Goal: Check status: Check status

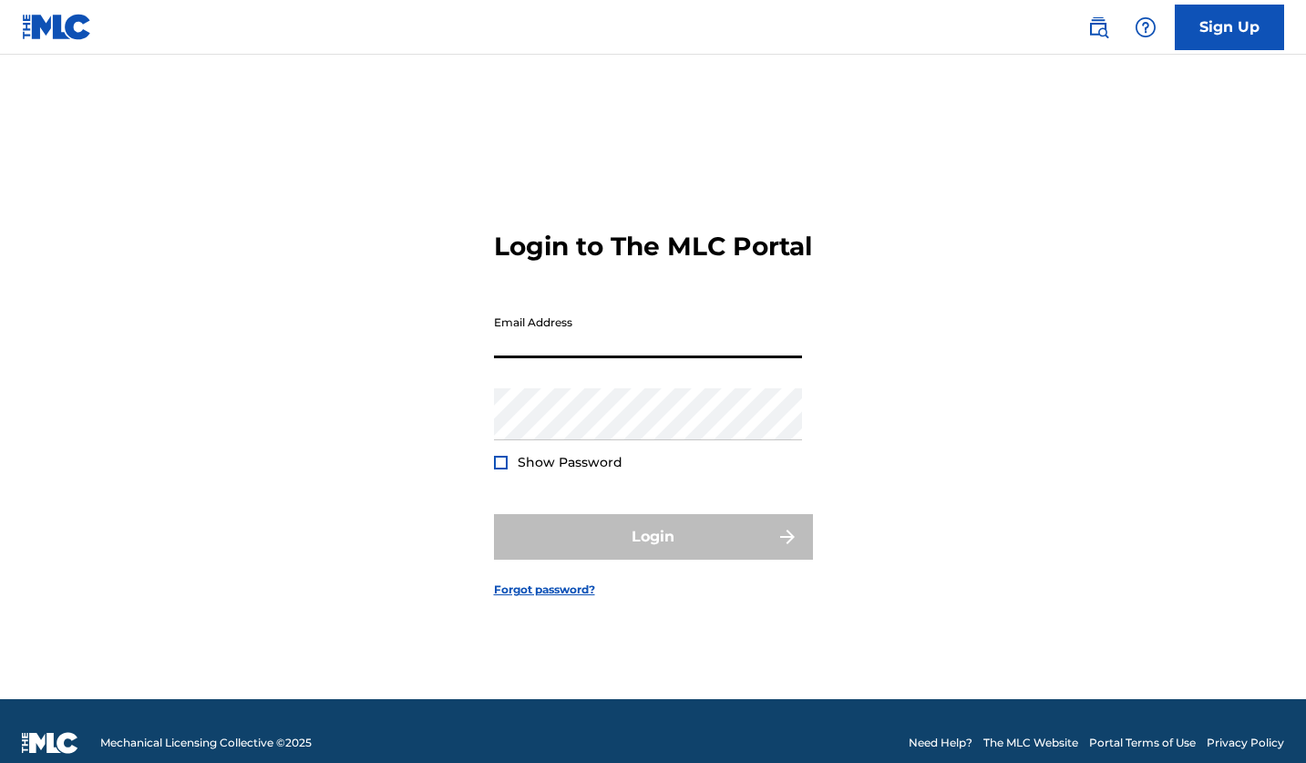
type input "[EMAIL_ADDRESS][DOMAIN_NAME]"
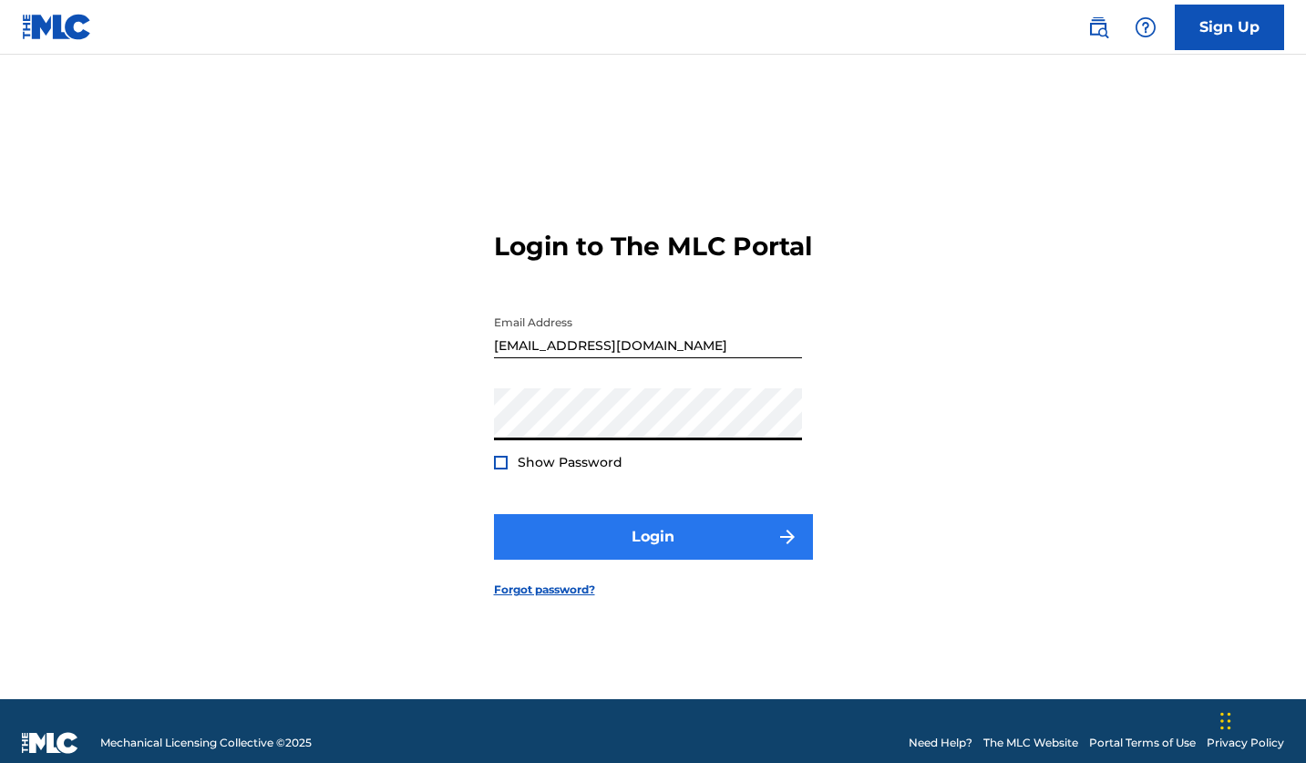
click at [673, 549] on button "Login" at bounding box center [653, 537] width 319 height 46
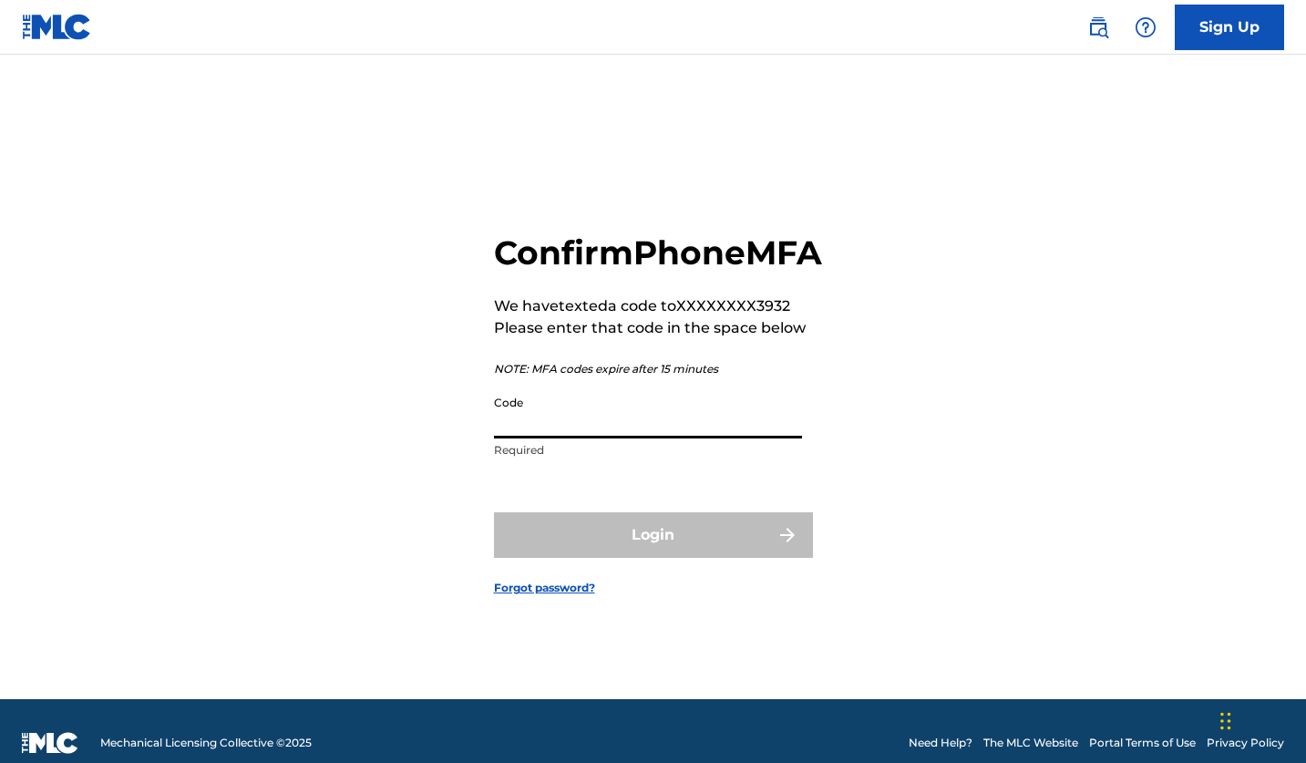
click at [569, 436] on input "Code" at bounding box center [648, 412] width 308 height 52
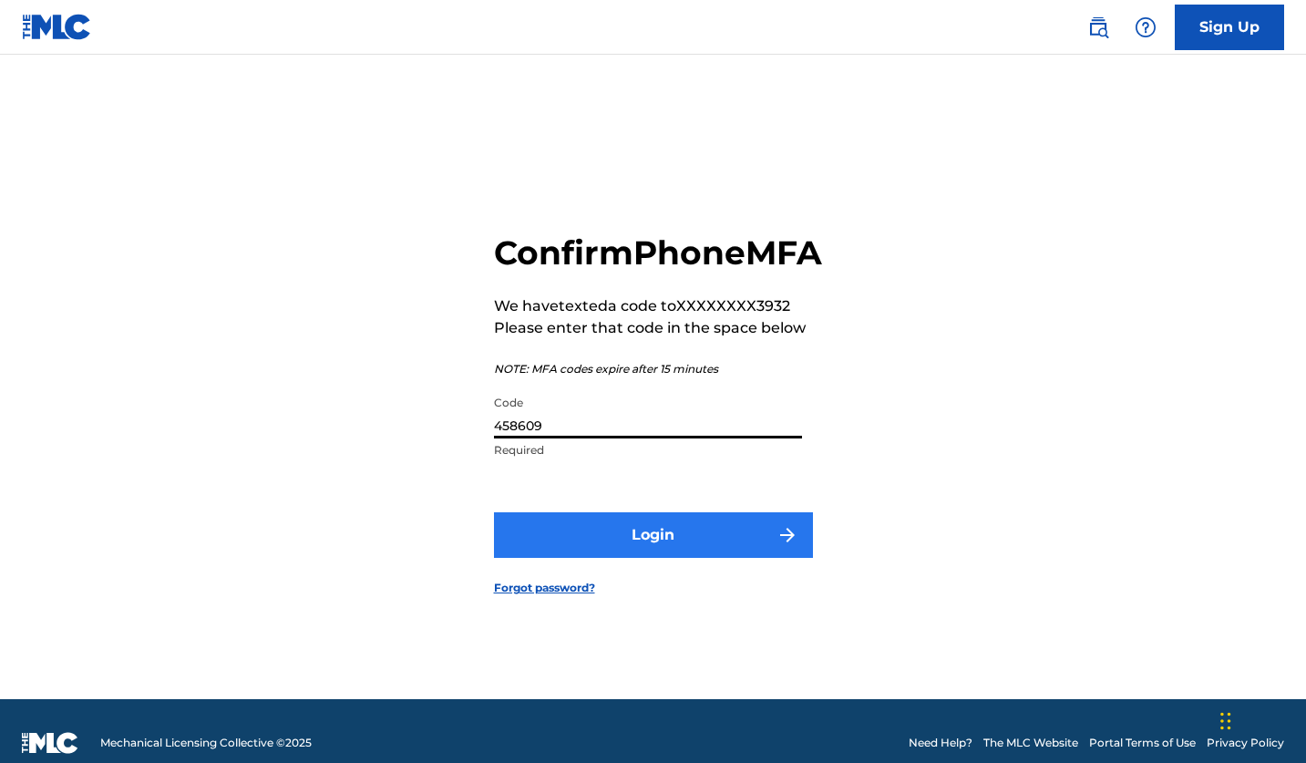
type input "458609"
click at [684, 534] on button "Login" at bounding box center [653, 535] width 319 height 46
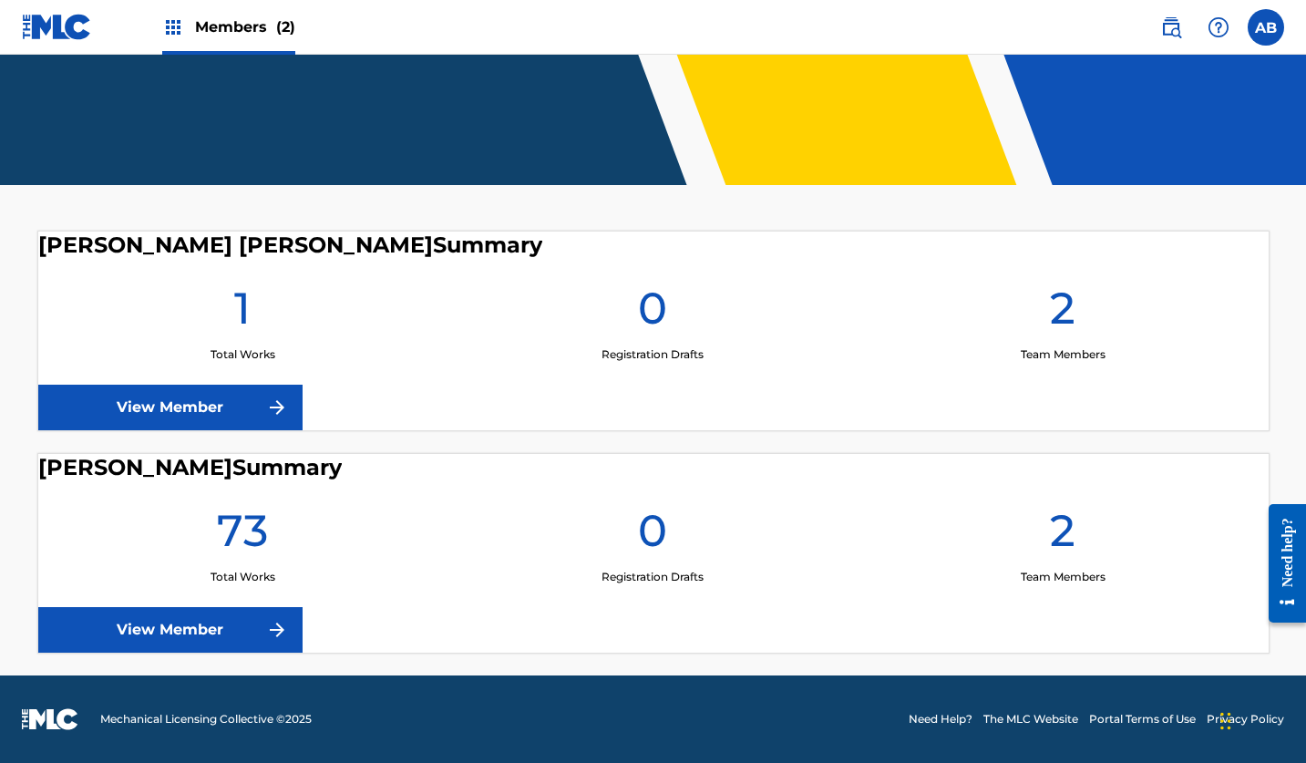
scroll to position [349, 0]
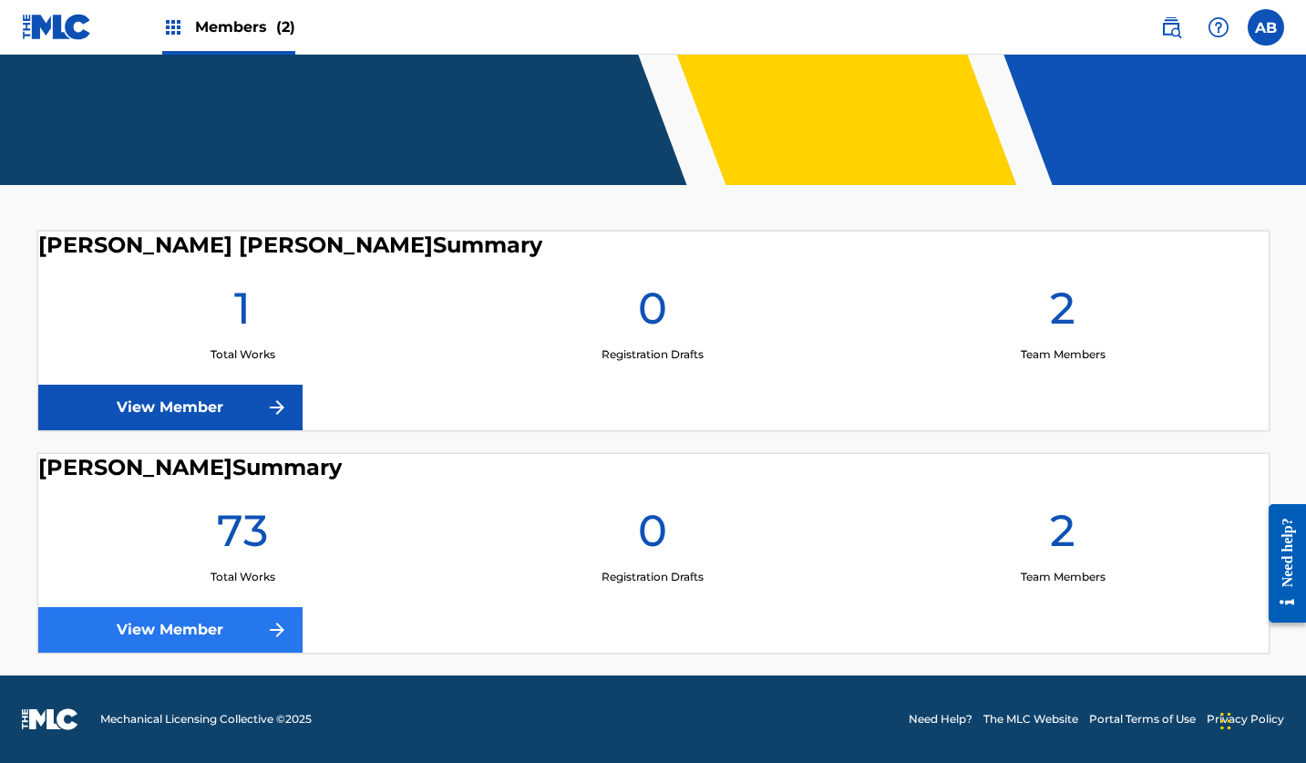
click at [200, 622] on link "View Member" at bounding box center [170, 630] width 264 height 46
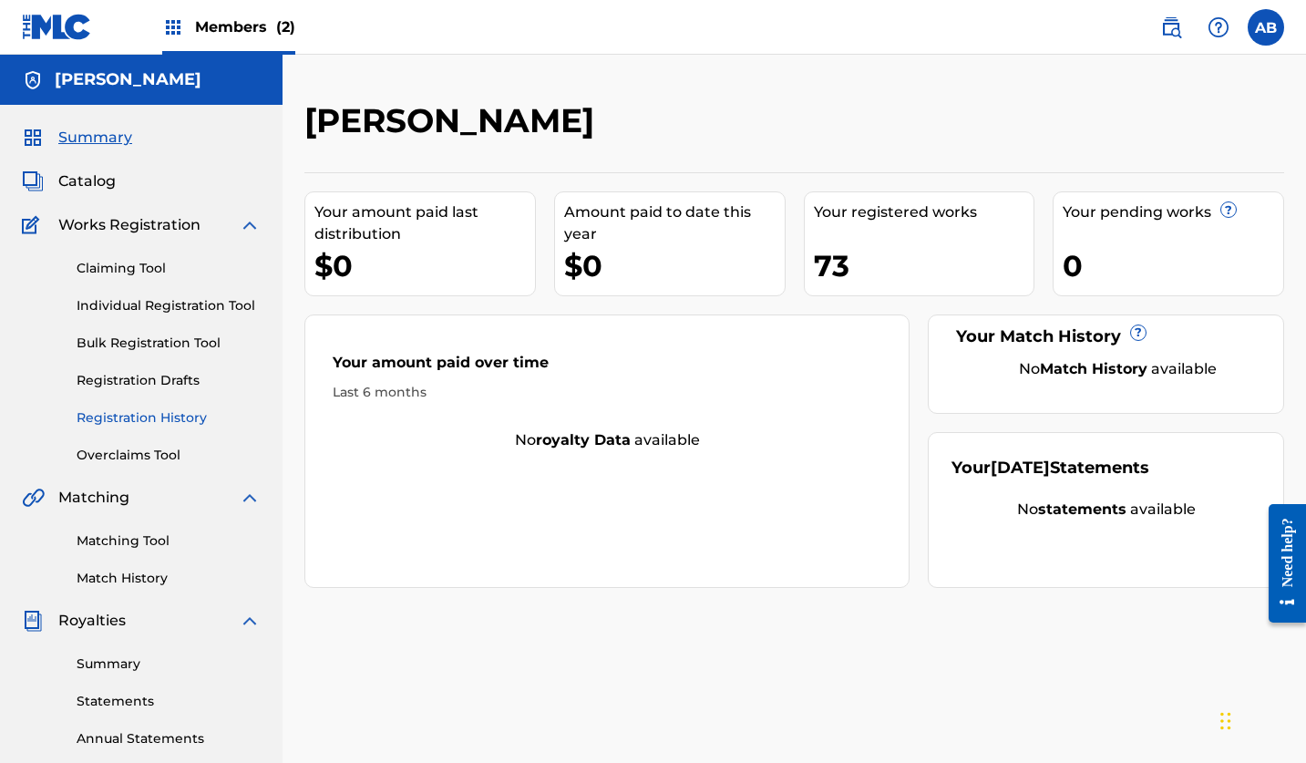
click at [111, 418] on link "Registration History" at bounding box center [169, 417] width 184 height 19
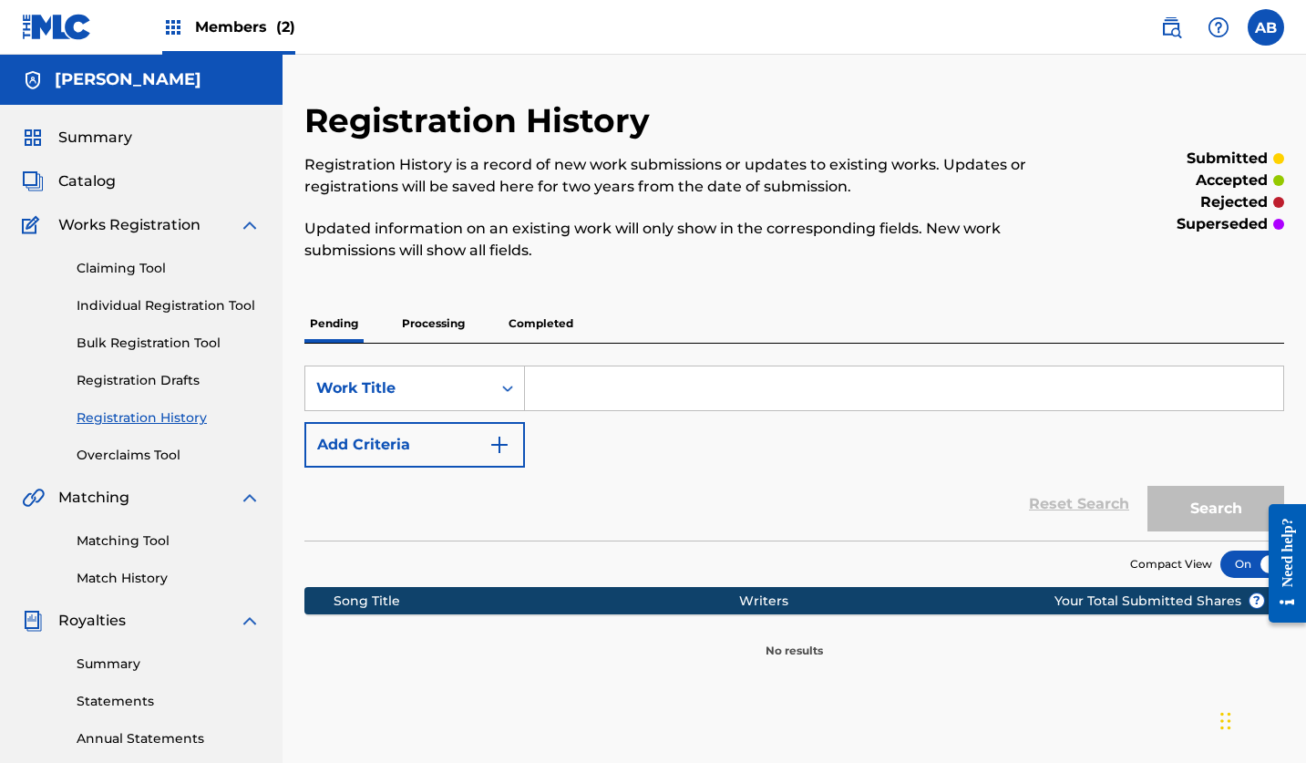
click at [558, 317] on p "Completed" at bounding box center [541, 323] width 76 height 38
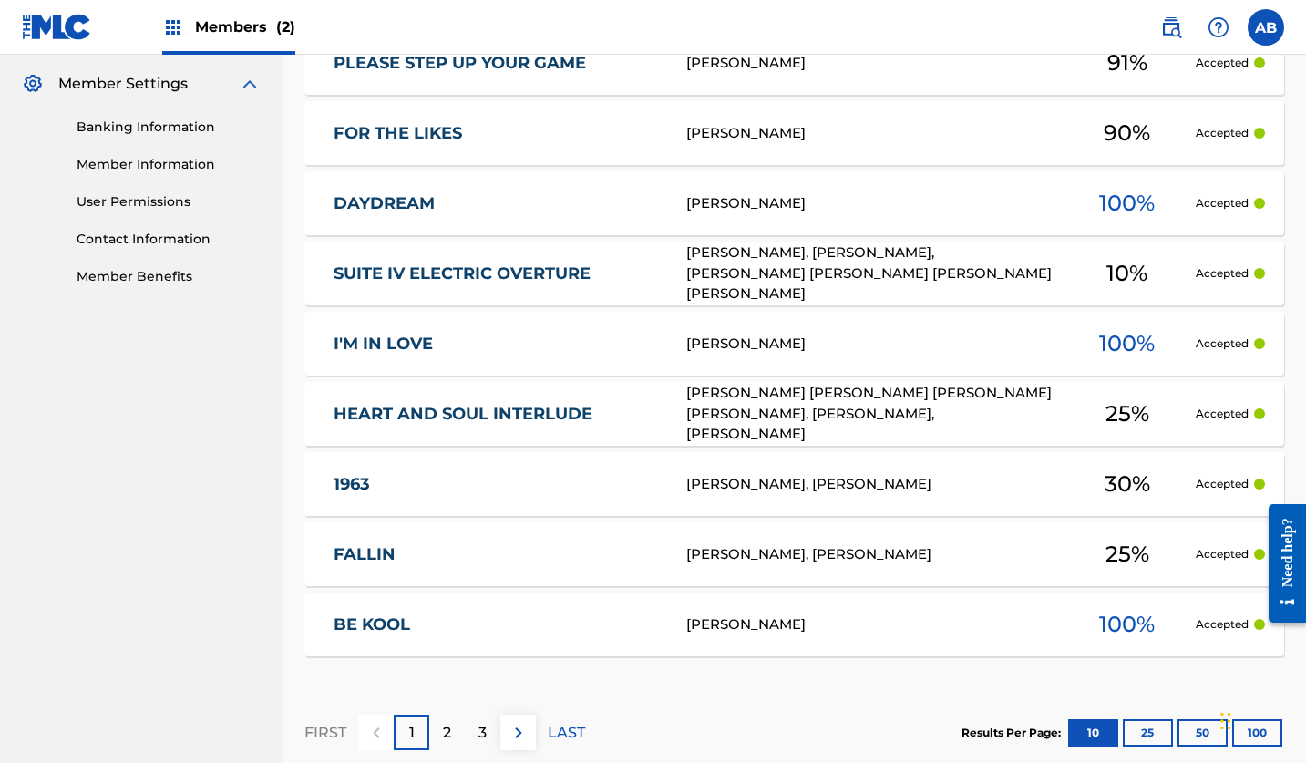
scroll to position [735, 0]
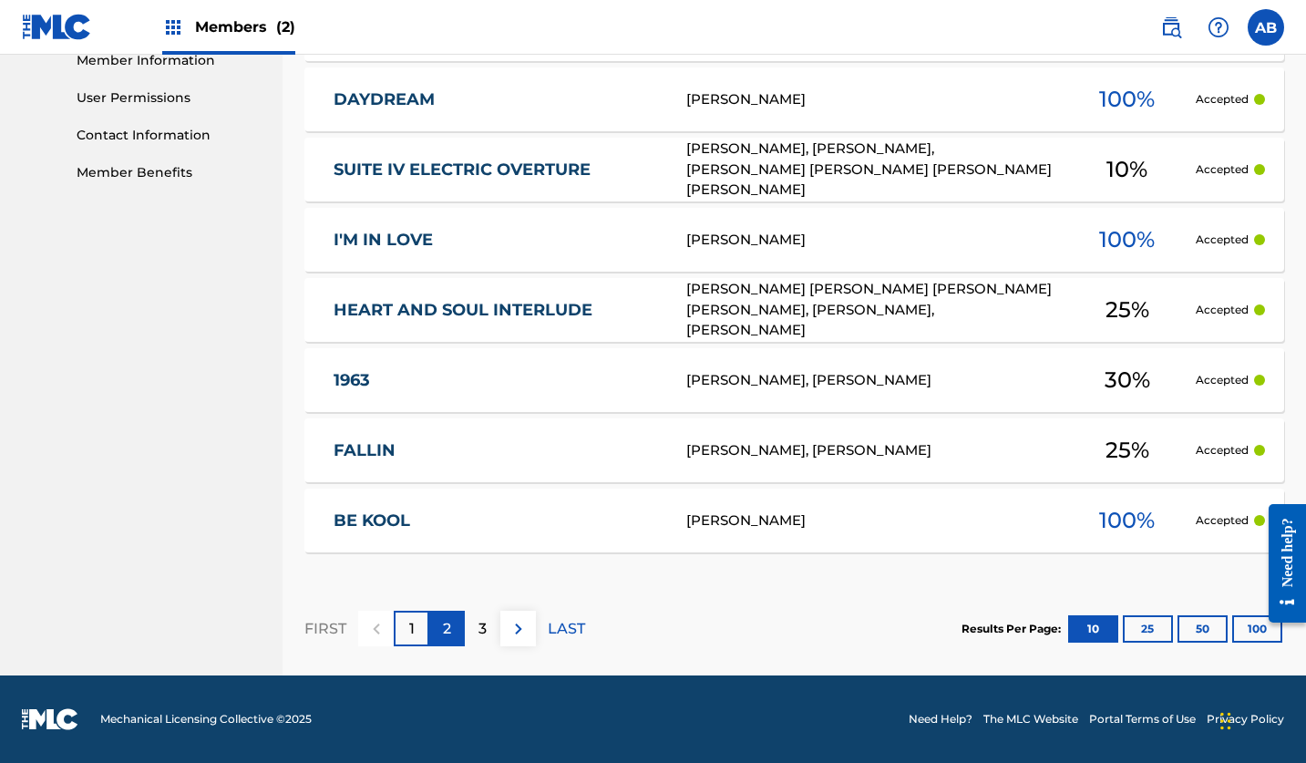
click at [444, 631] on p "2" at bounding box center [447, 629] width 8 height 22
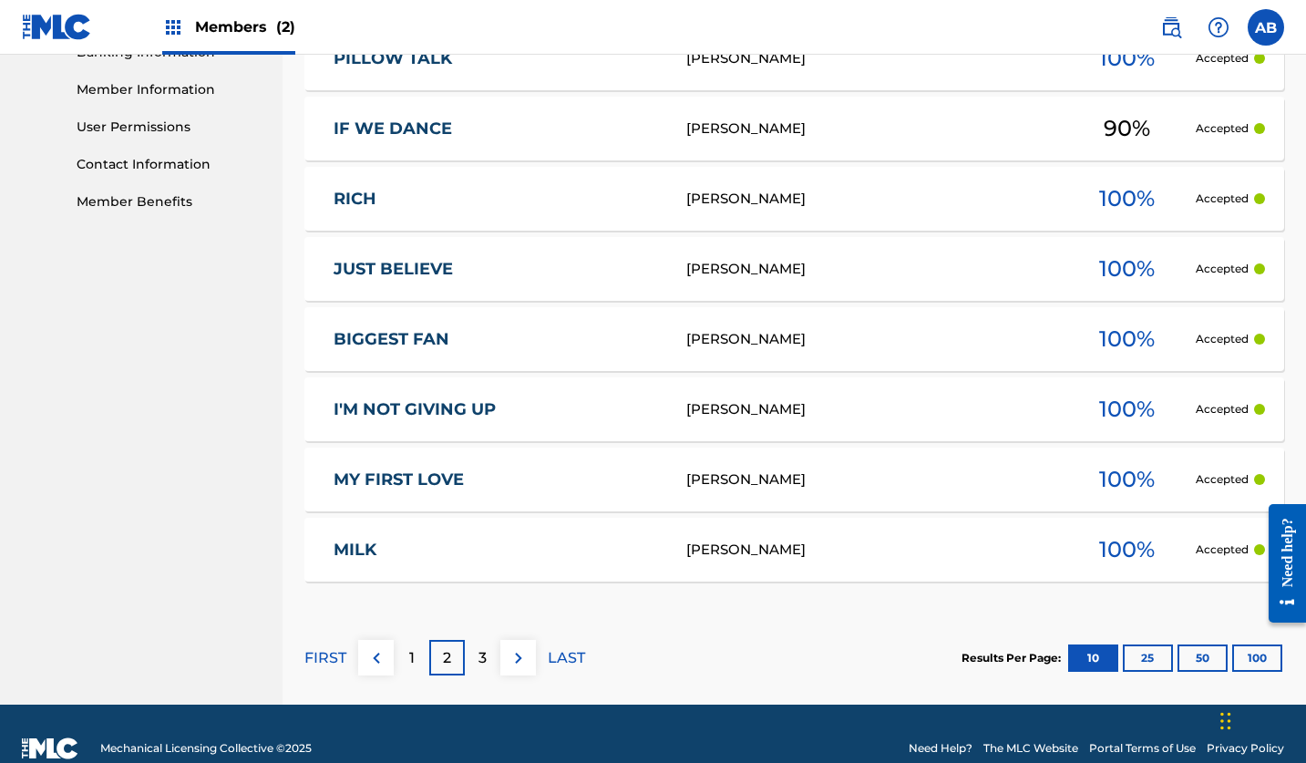
scroll to position [821, 0]
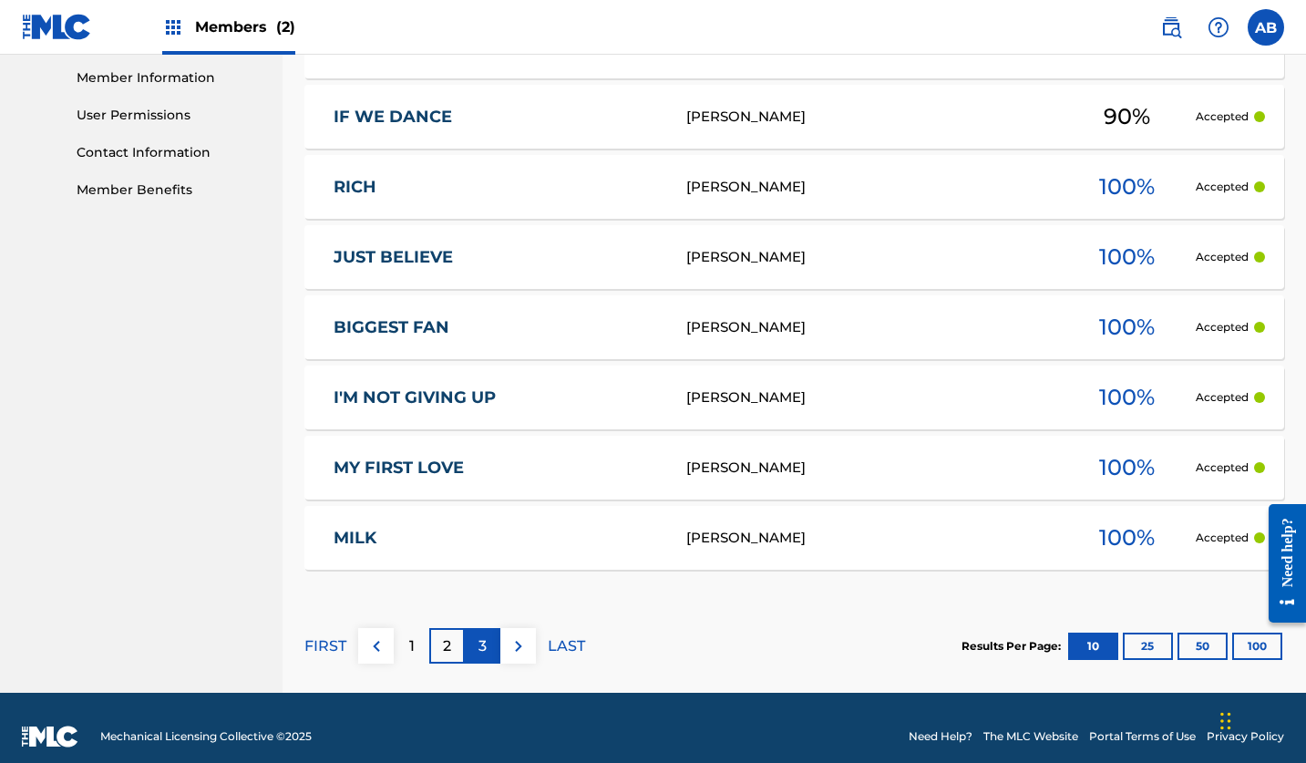
click at [482, 648] on p "3" at bounding box center [482, 646] width 8 height 22
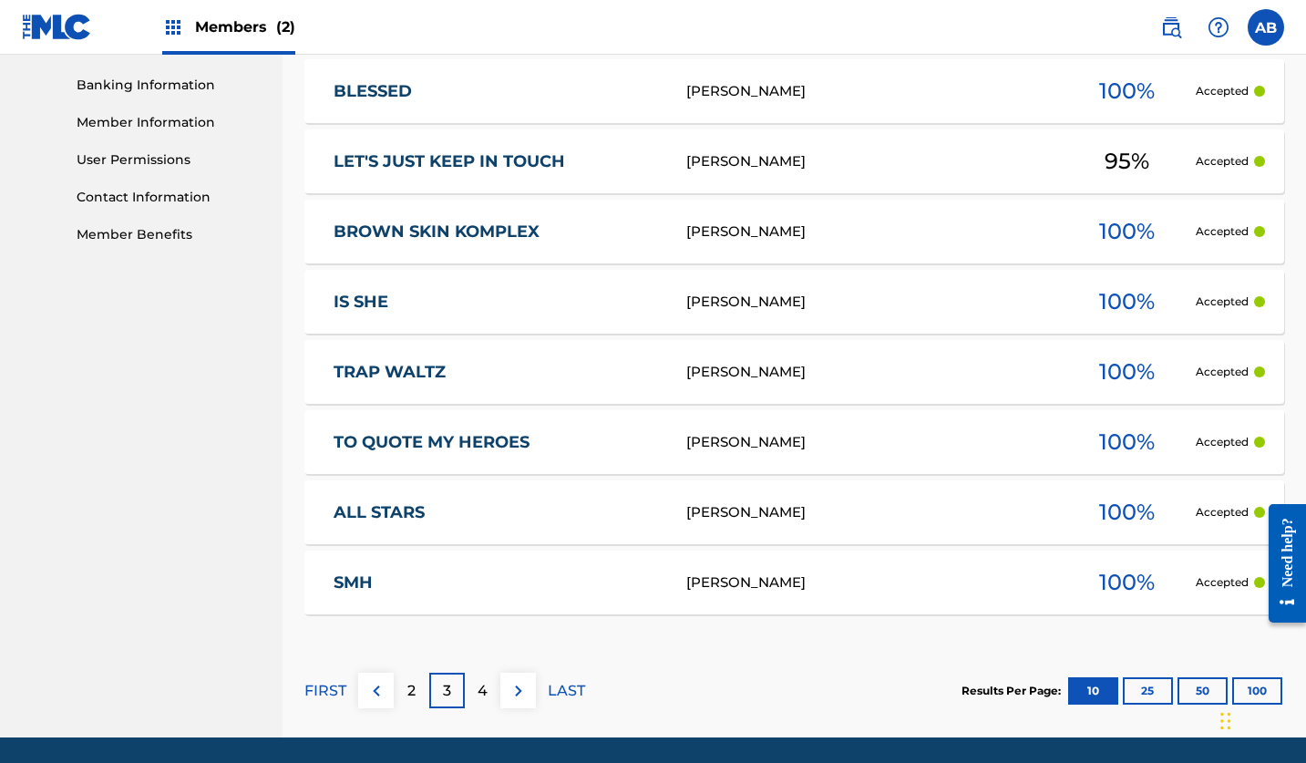
scroll to position [787, 0]
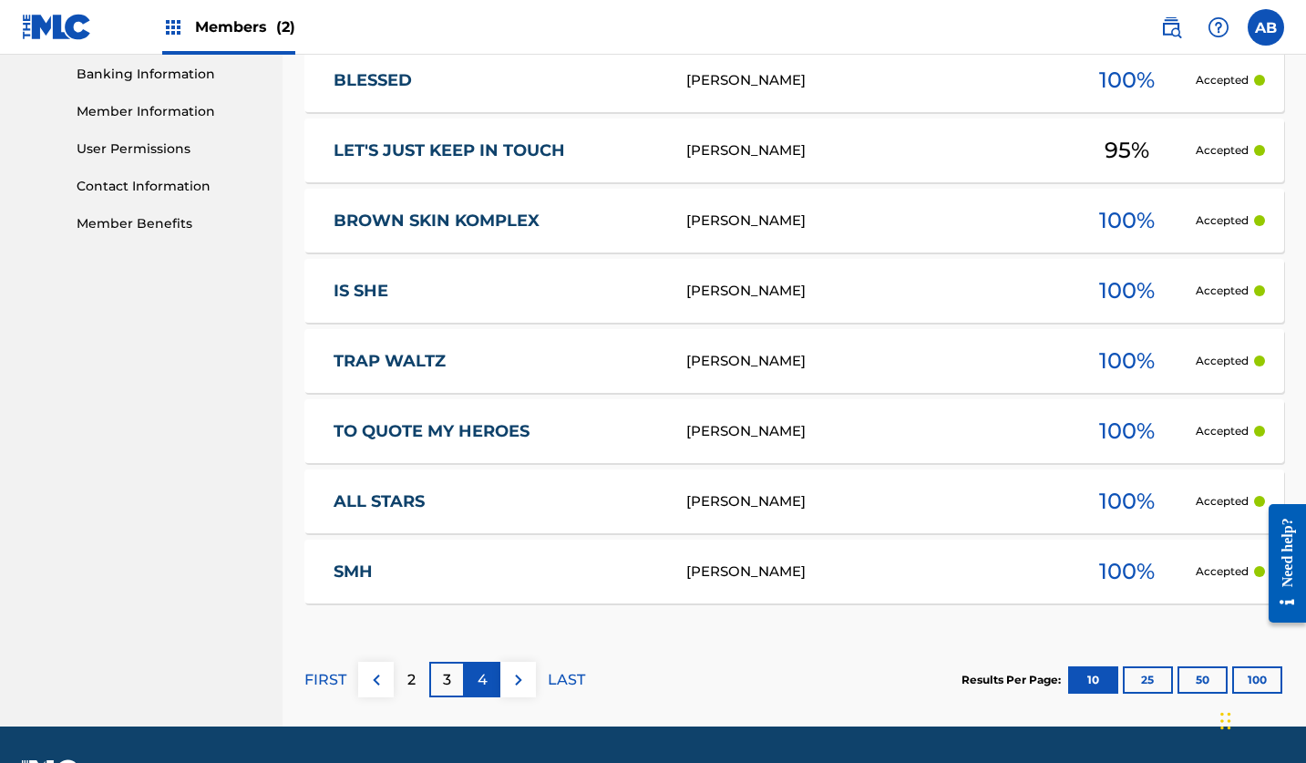
click at [482, 680] on p "4" at bounding box center [482, 680] width 10 height 22
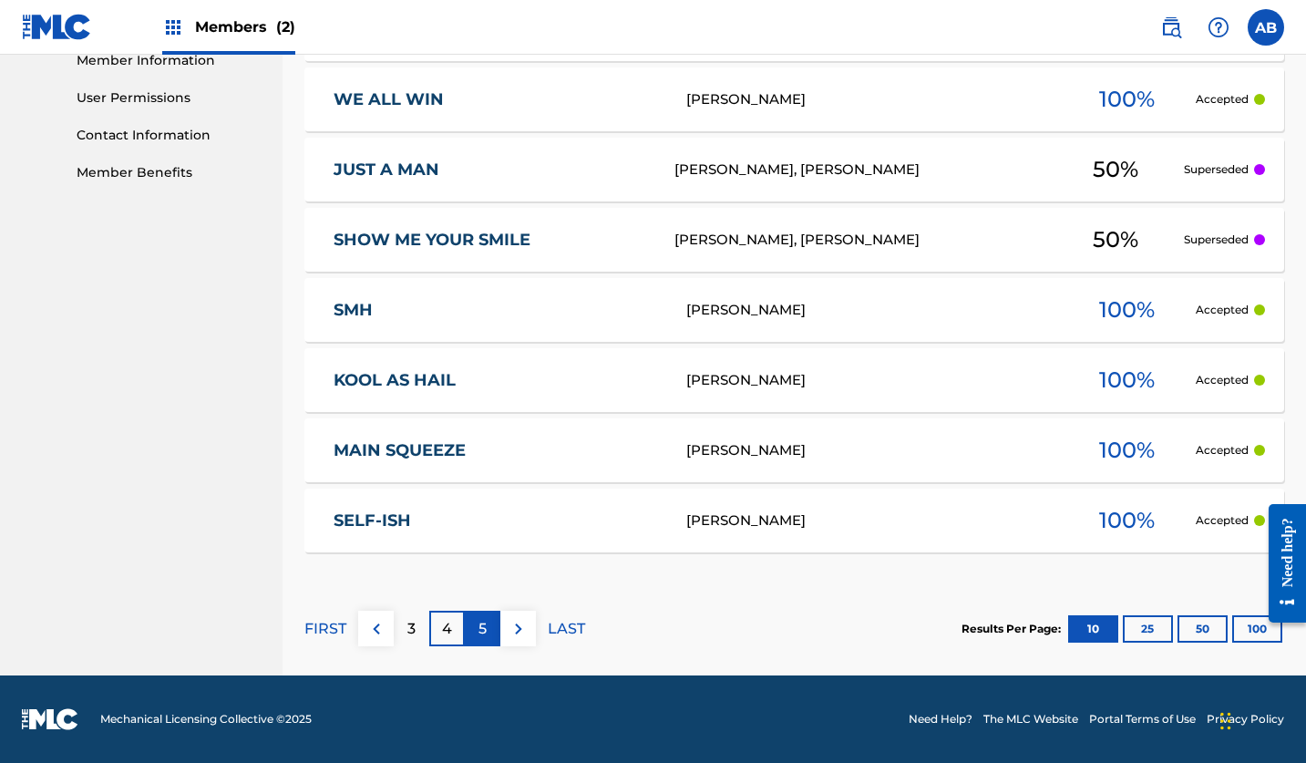
scroll to position [838, 0]
click at [484, 622] on p "5" at bounding box center [482, 629] width 8 height 22
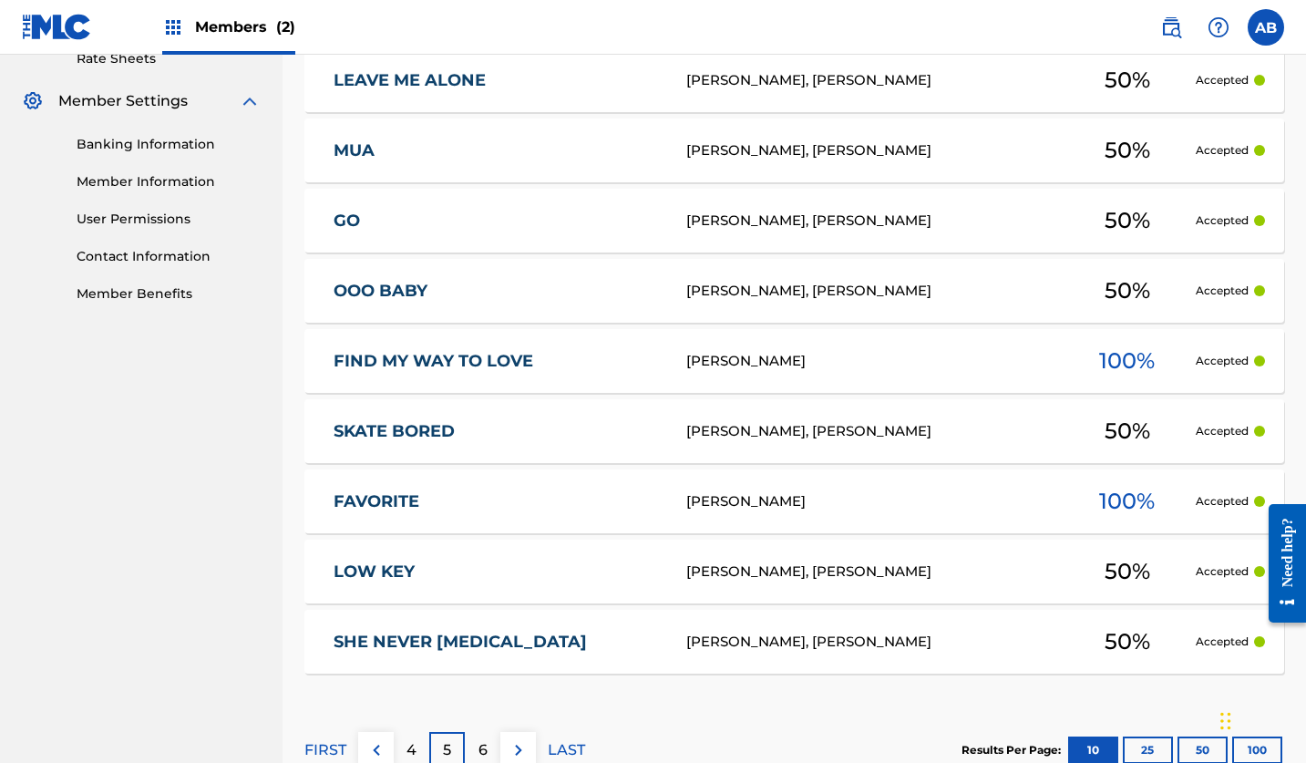
scroll to position [719, 0]
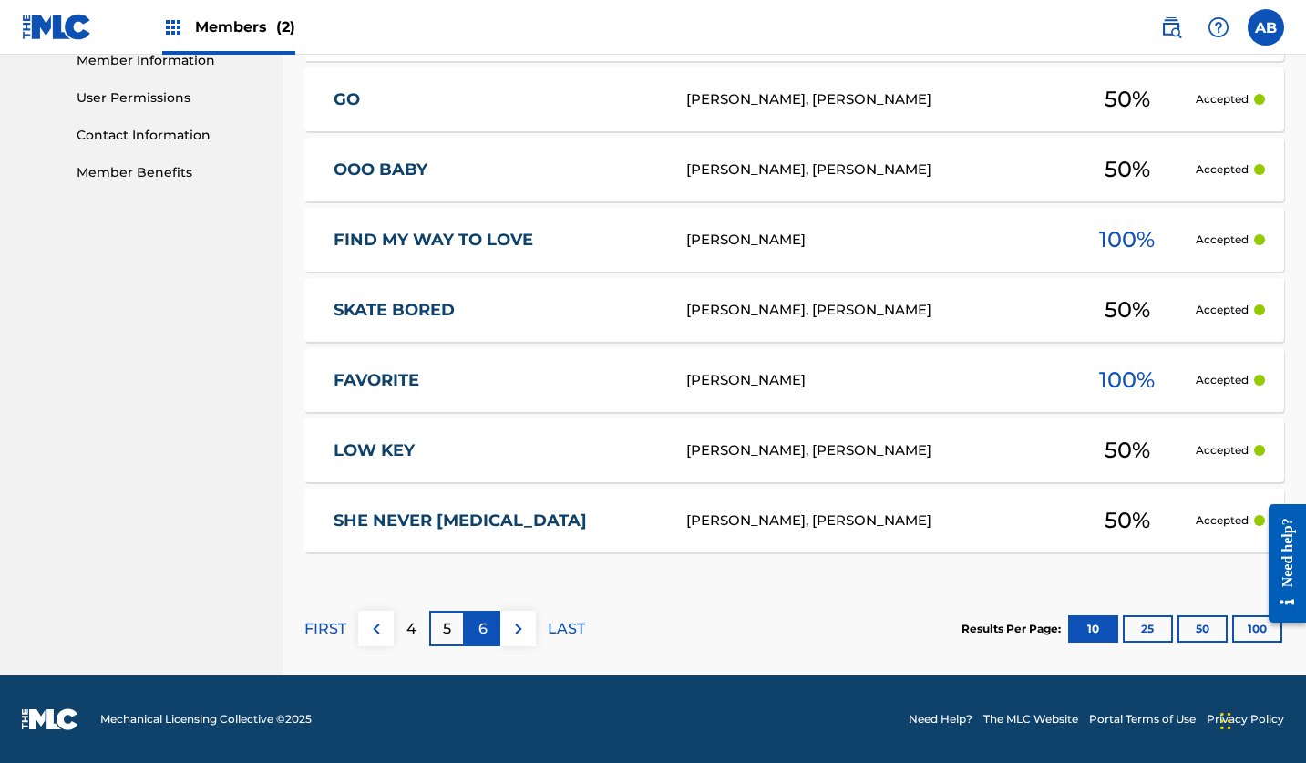
click at [486, 630] on p "6" at bounding box center [482, 629] width 9 height 22
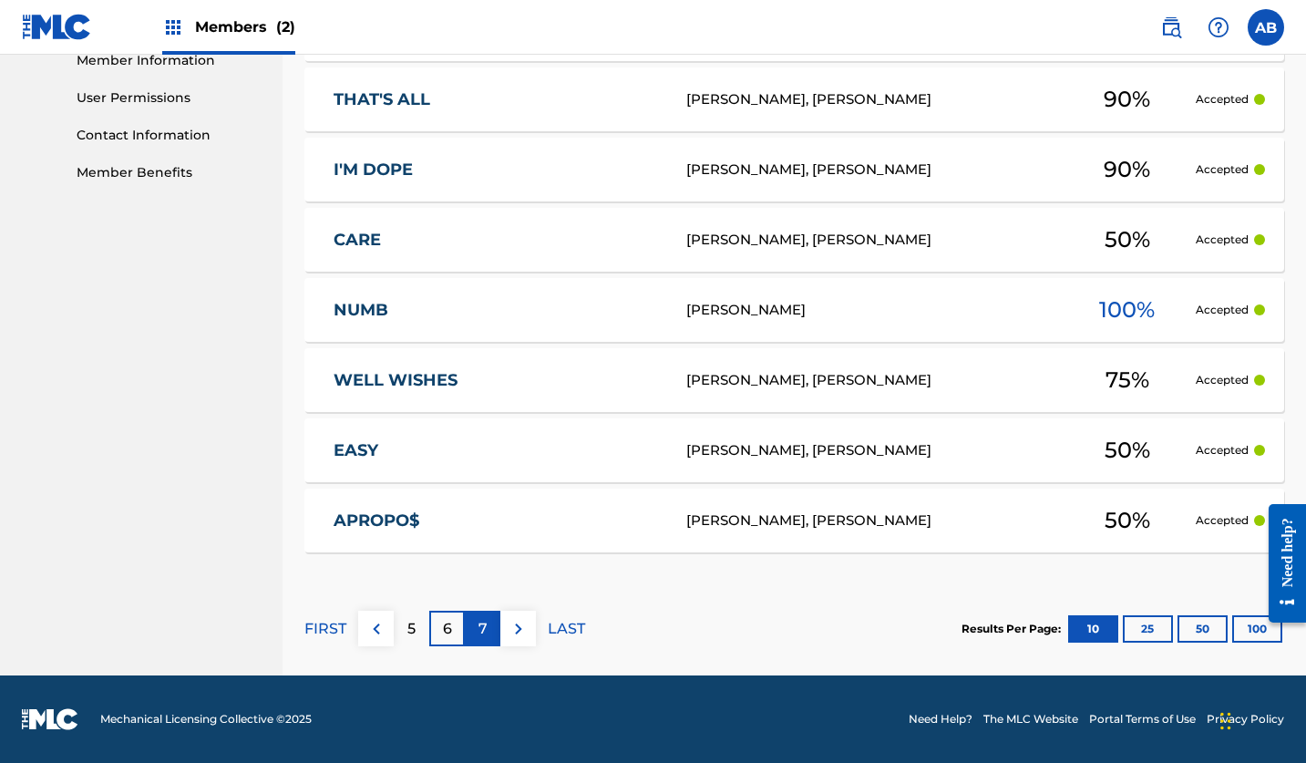
click at [488, 624] on div "7" at bounding box center [483, 628] width 36 height 36
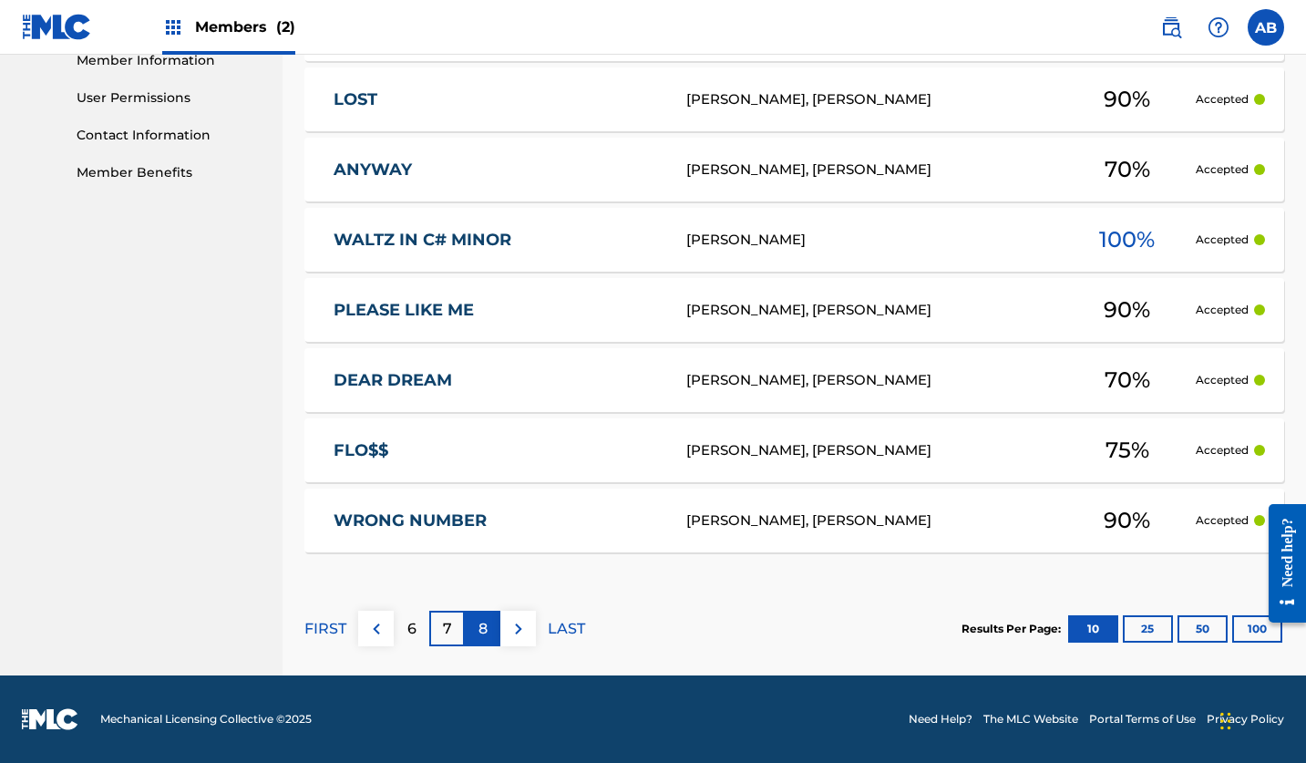
click at [483, 622] on p "8" at bounding box center [482, 629] width 9 height 22
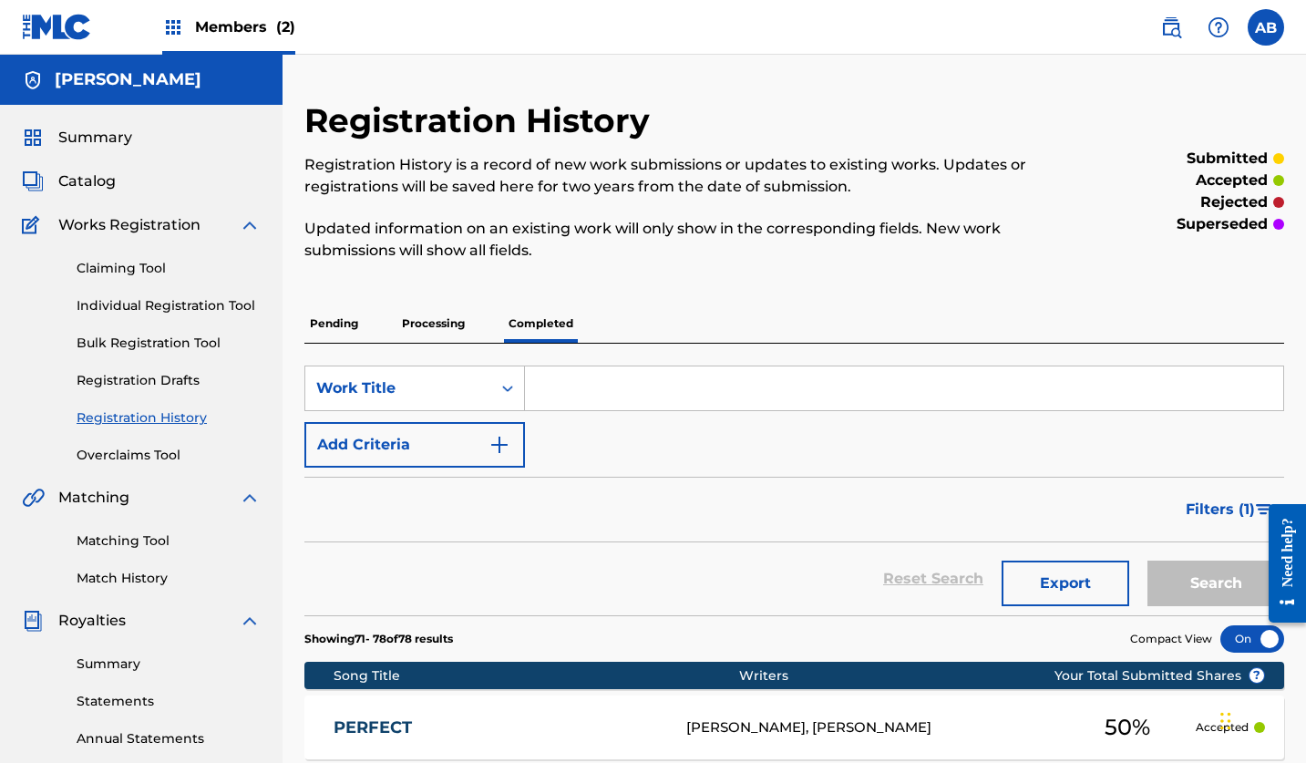
scroll to position [0, 0]
click at [262, 19] on span "Members (2)" at bounding box center [245, 26] width 100 height 21
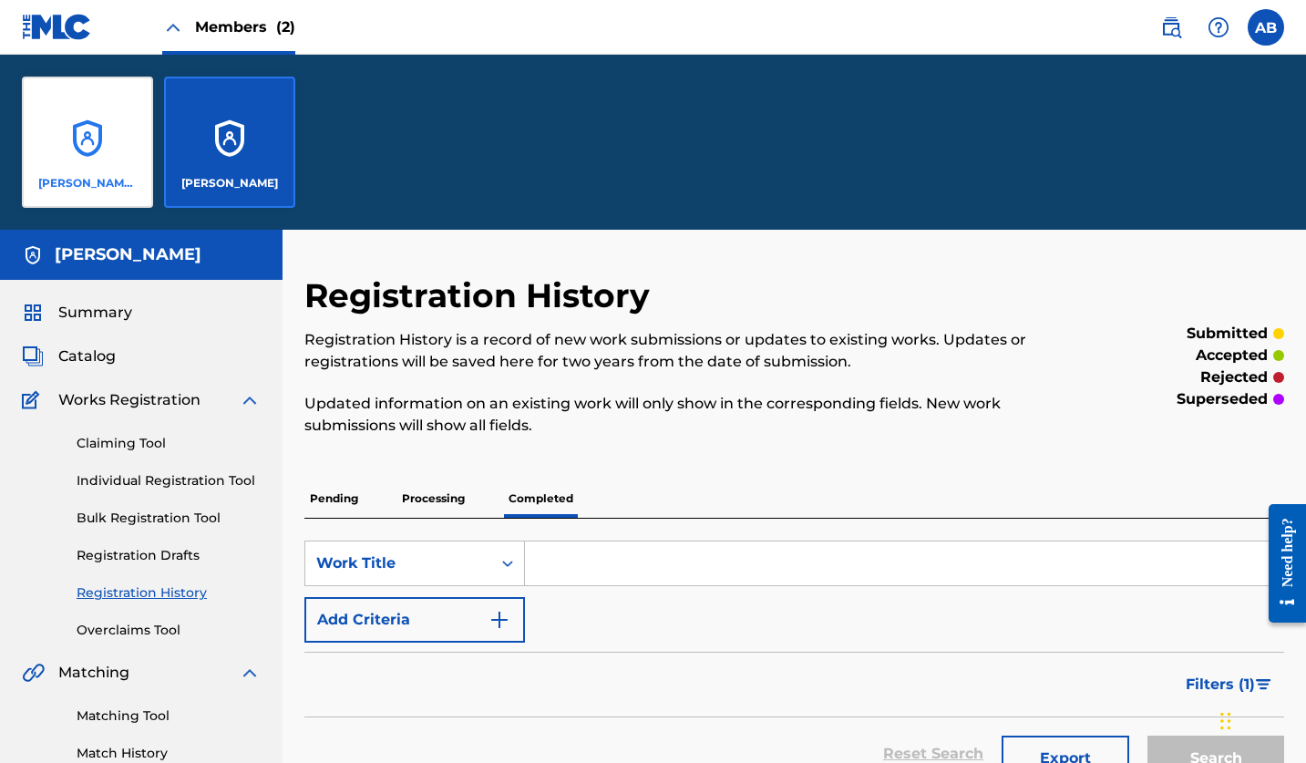
click at [90, 116] on div "[PERSON_NAME] [PERSON_NAME]" at bounding box center [87, 142] width 131 height 131
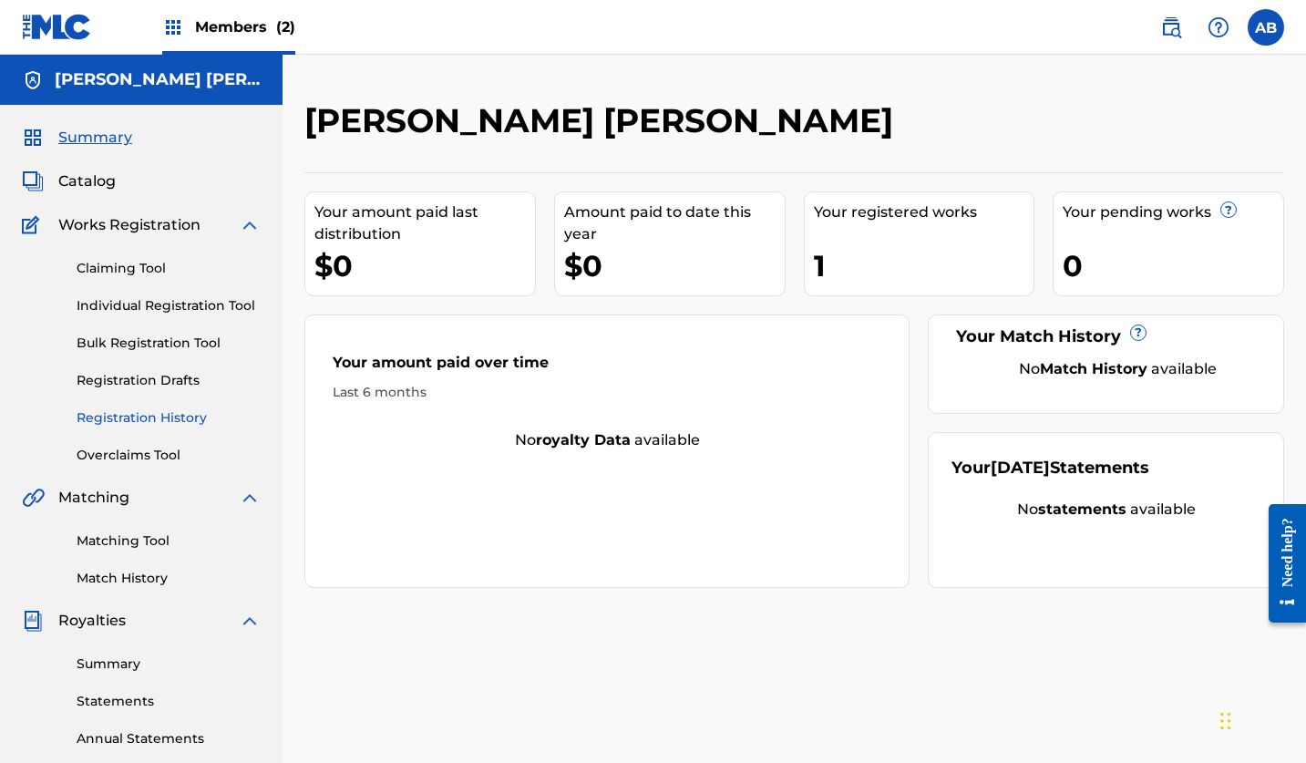
click at [136, 413] on link "Registration History" at bounding box center [169, 417] width 184 height 19
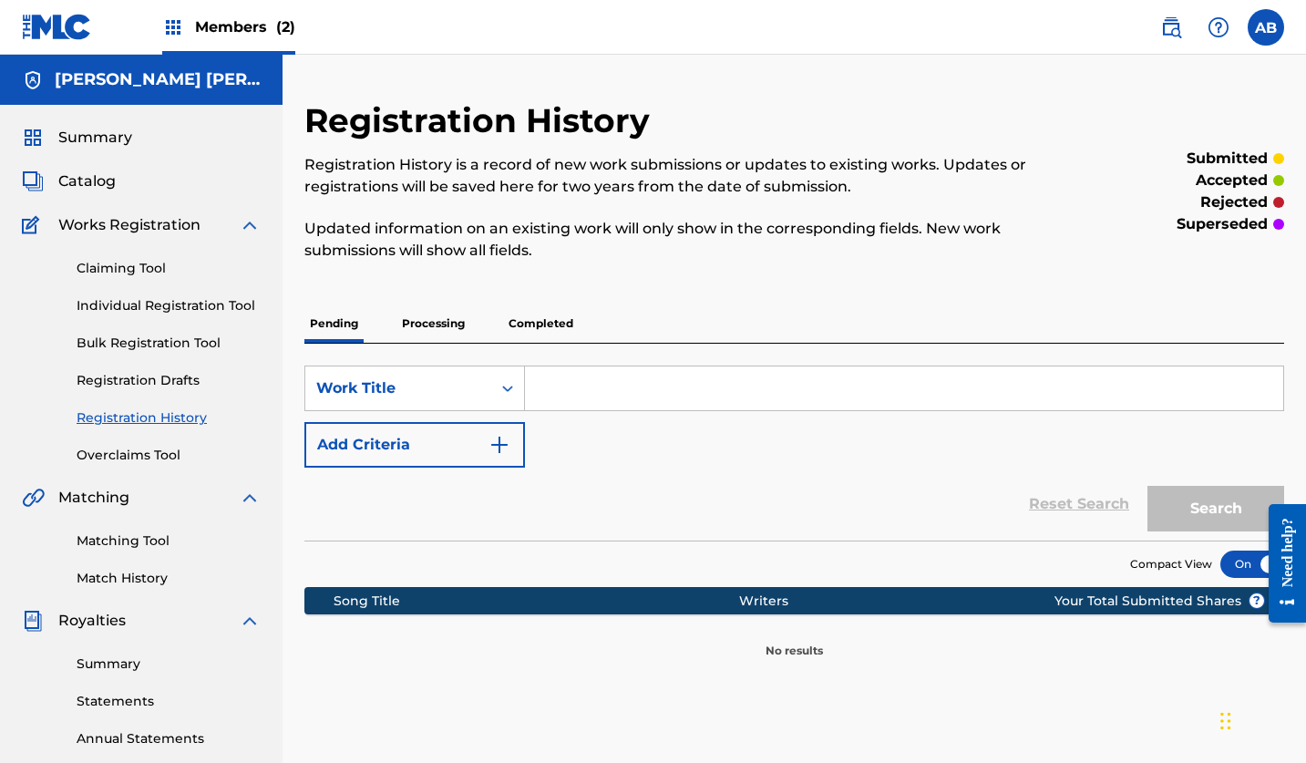
click at [446, 323] on p "Processing" at bounding box center [433, 323] width 74 height 38
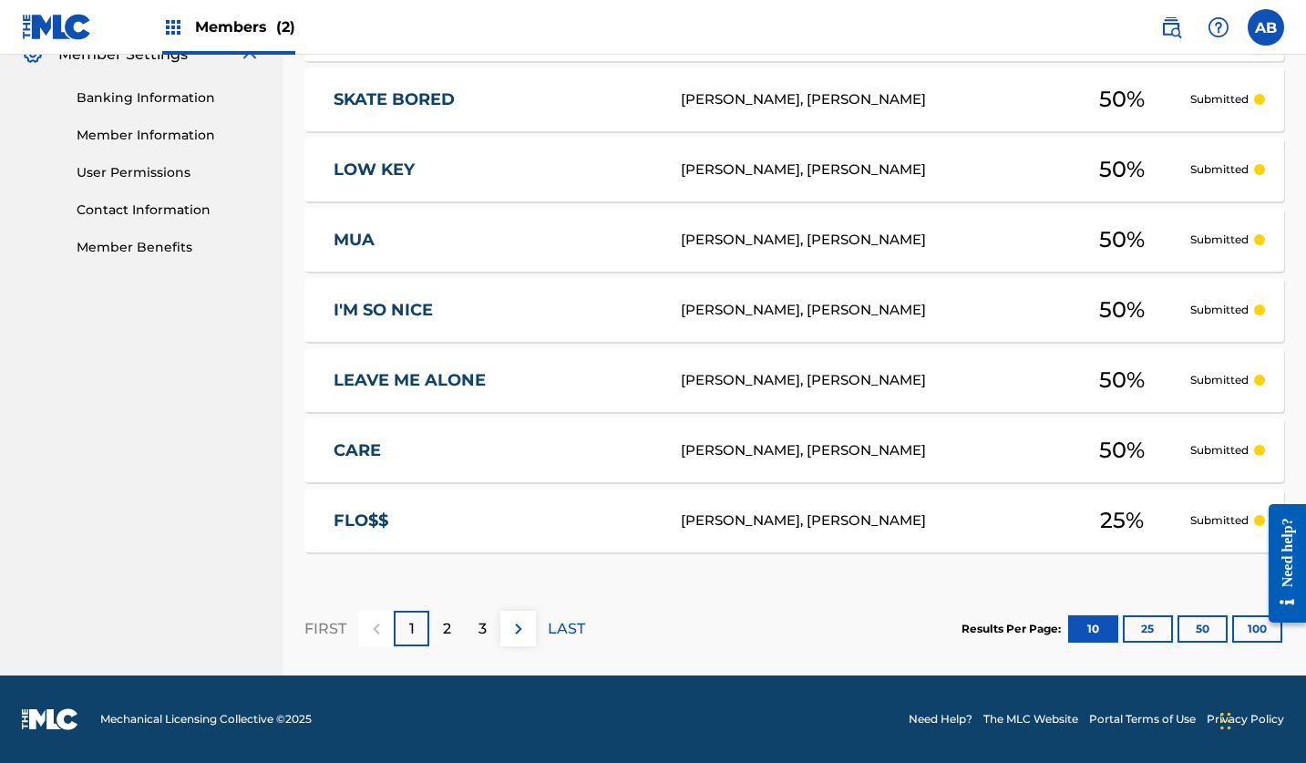
scroll to position [764, 0]
click at [441, 623] on div "2" at bounding box center [447, 628] width 36 height 36
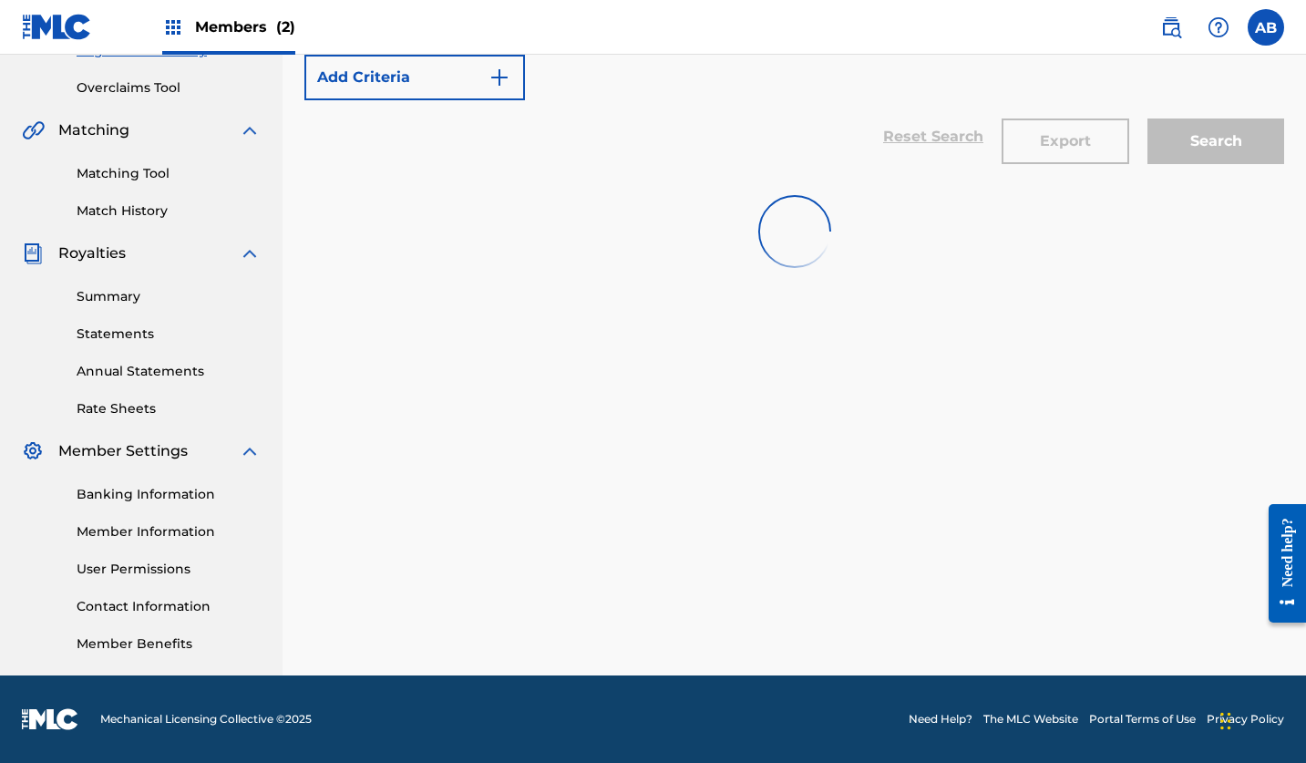
scroll to position [367, 0]
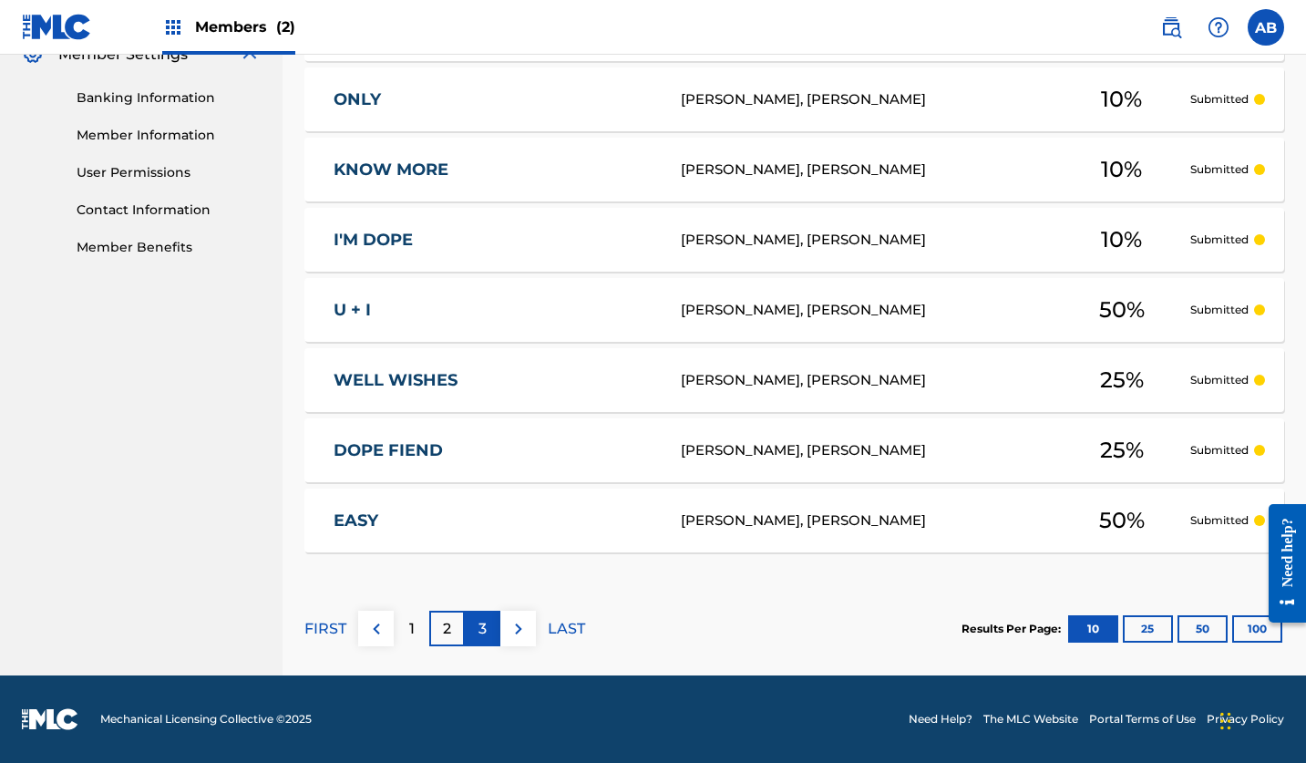
click at [483, 637] on p "3" at bounding box center [482, 629] width 8 height 22
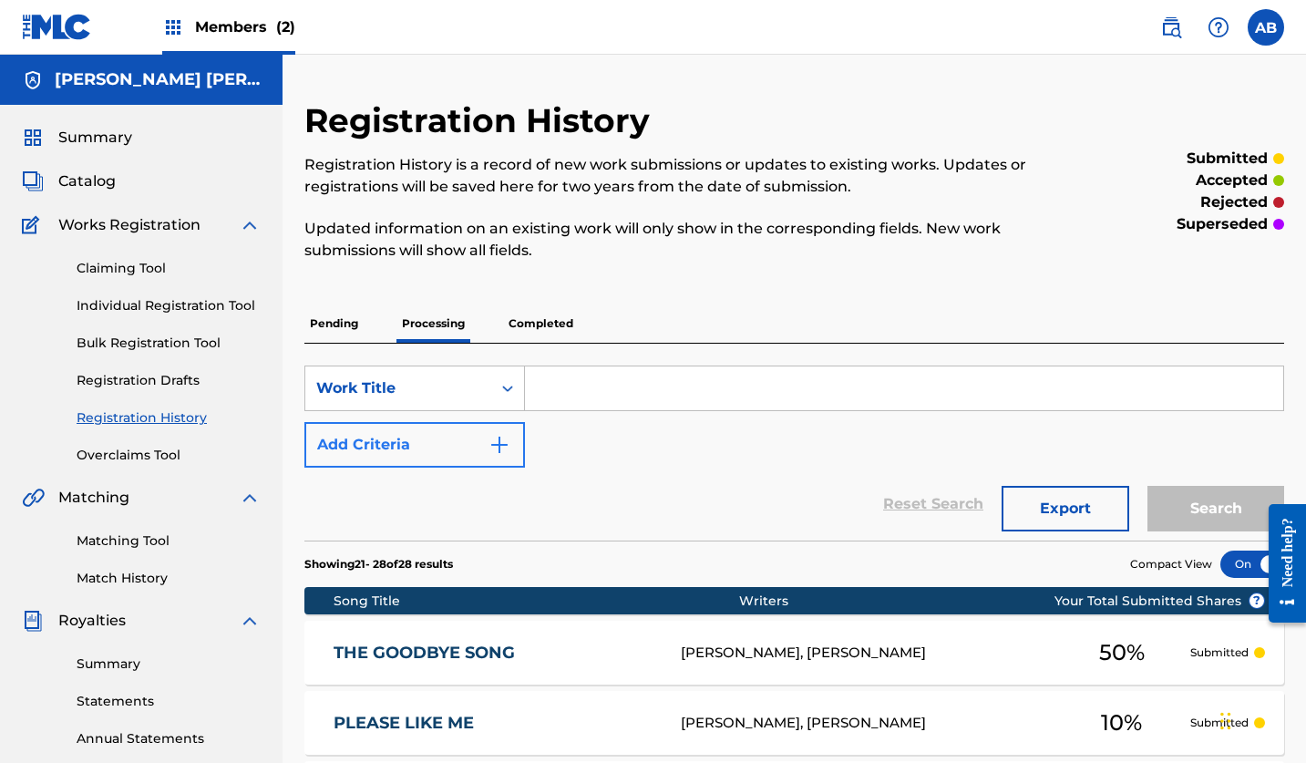
scroll to position [0, 0]
click at [554, 326] on p "Completed" at bounding box center [541, 323] width 76 height 38
